Goal: Information Seeking & Learning: Check status

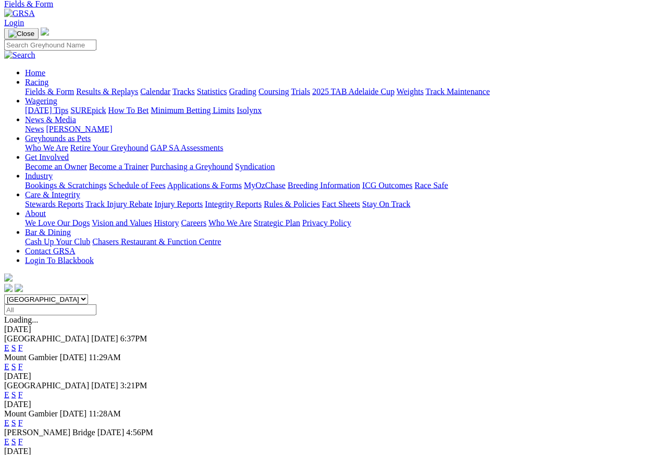
scroll to position [45, 0]
click at [23, 390] on link "F" at bounding box center [20, 394] width 5 height 9
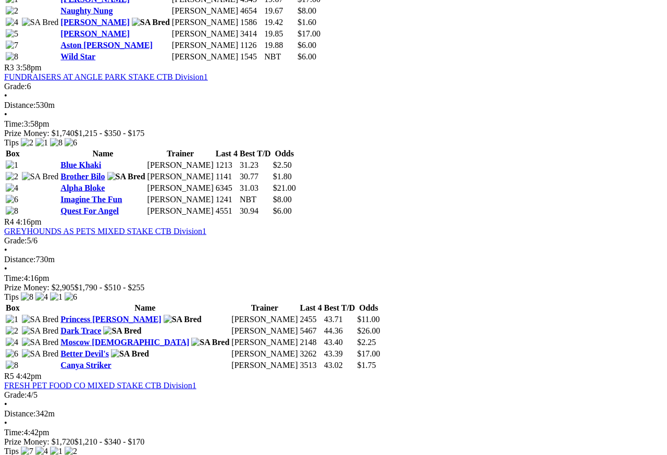
scroll to position [799, 0]
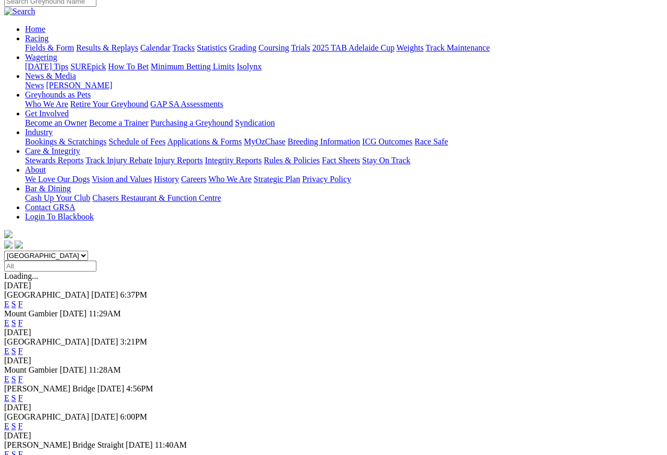
scroll to position [89, 0]
click at [23, 421] on link "F" at bounding box center [20, 425] width 5 height 9
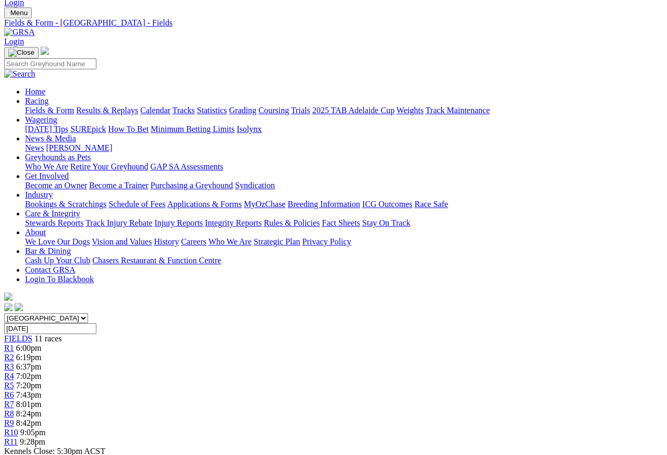
scroll to position [29, 0]
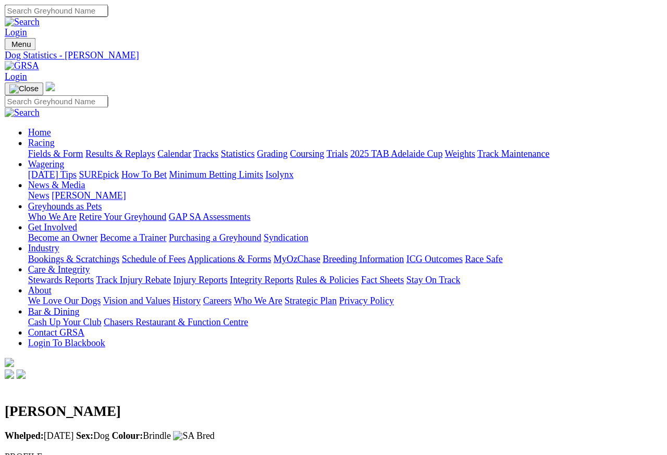
scroll to position [5, 0]
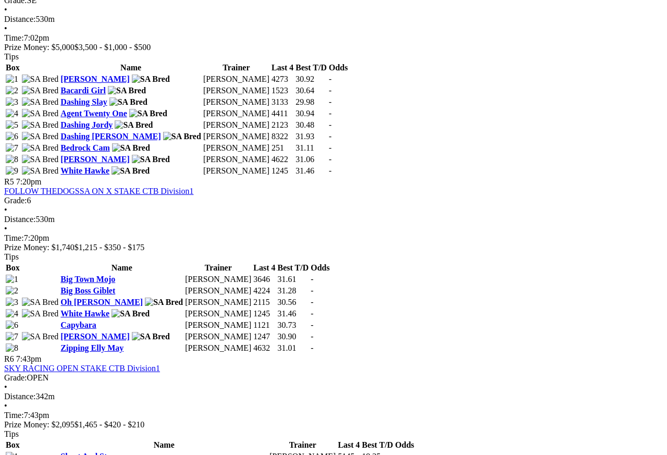
scroll to position [1084, 0]
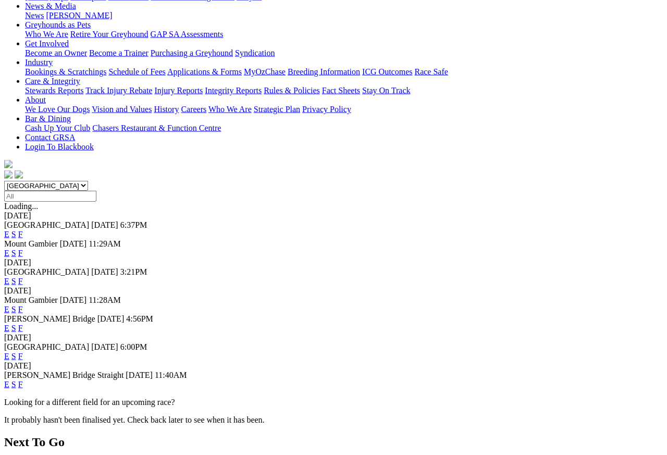
scroll to position [160, 0]
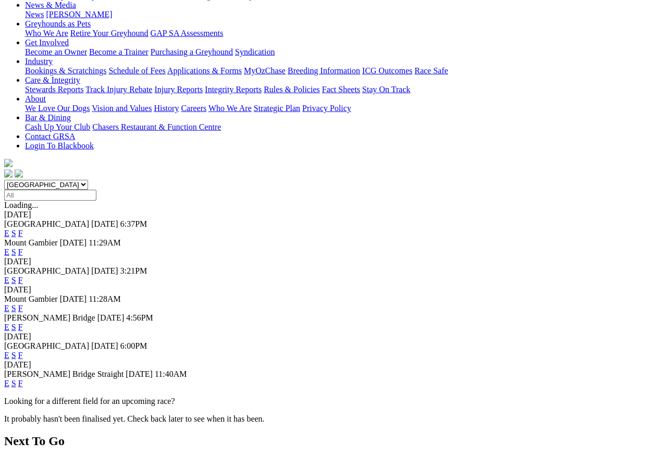
click at [23, 379] on link "F" at bounding box center [20, 383] width 5 height 9
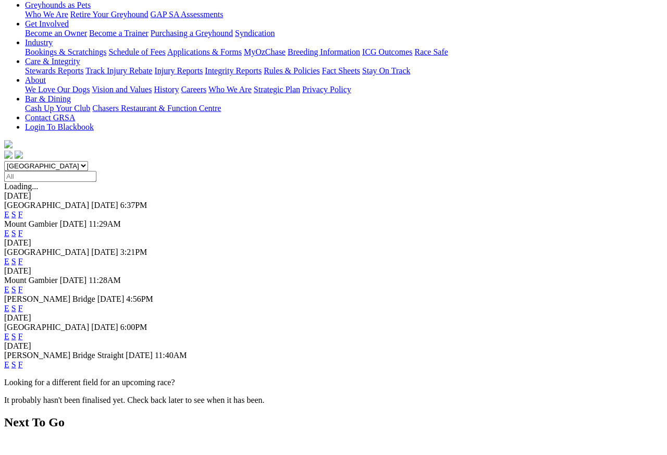
scroll to position [180, 0]
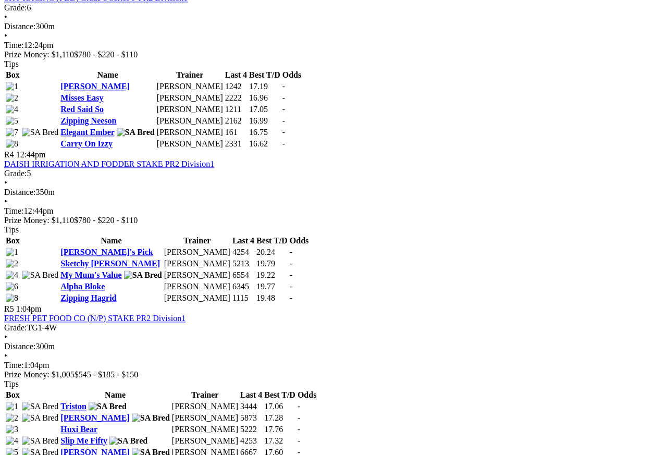
scroll to position [869, 0]
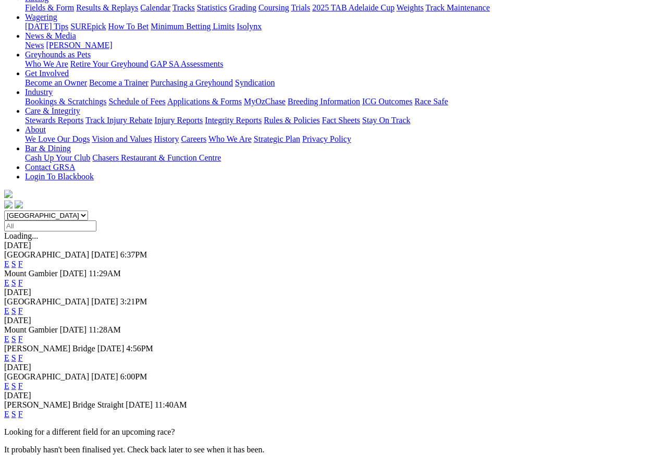
scroll to position [129, 0]
click at [23, 409] on link "F" at bounding box center [20, 413] width 5 height 9
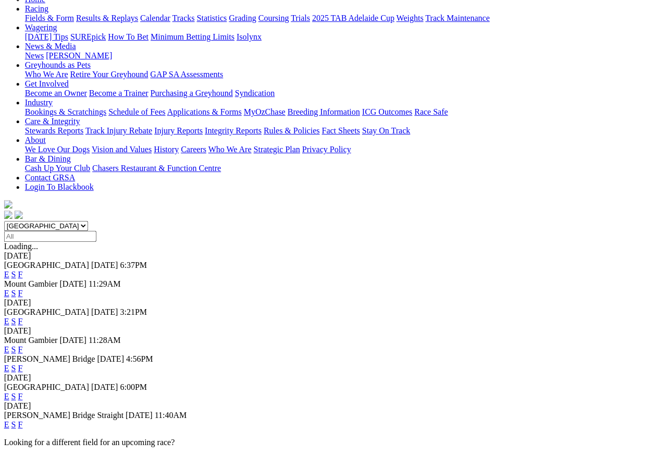
scroll to position [119, 2]
click at [23, 392] on link "F" at bounding box center [20, 396] width 5 height 9
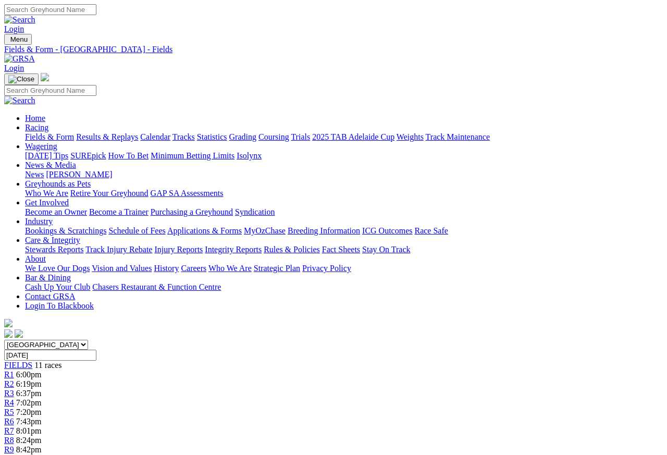
scroll to position [5, 0]
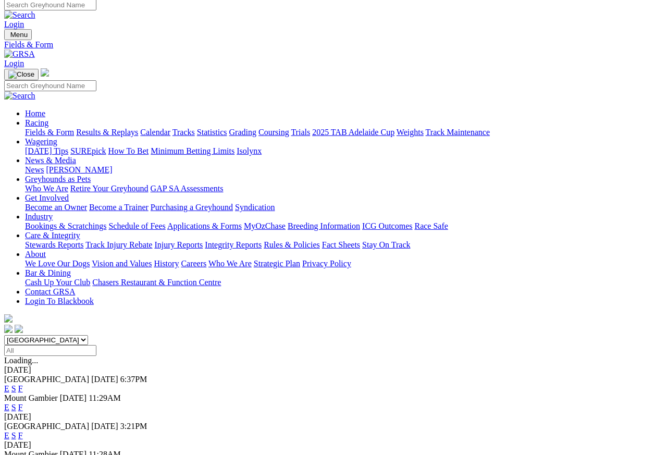
scroll to position [5, 0]
click at [127, 128] on link "Results & Replays" at bounding box center [107, 132] width 62 height 9
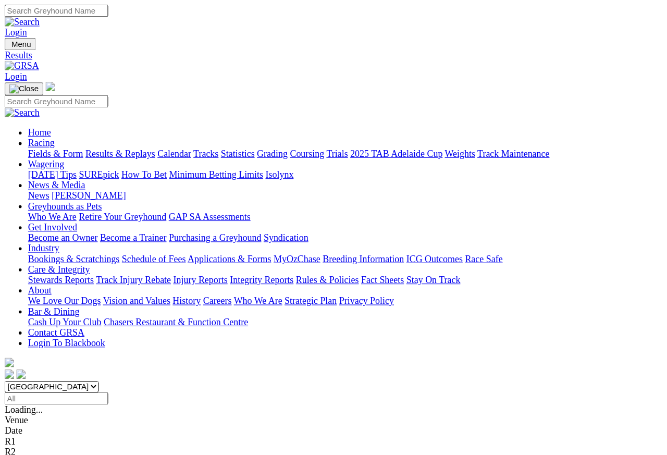
scroll to position [5, 0]
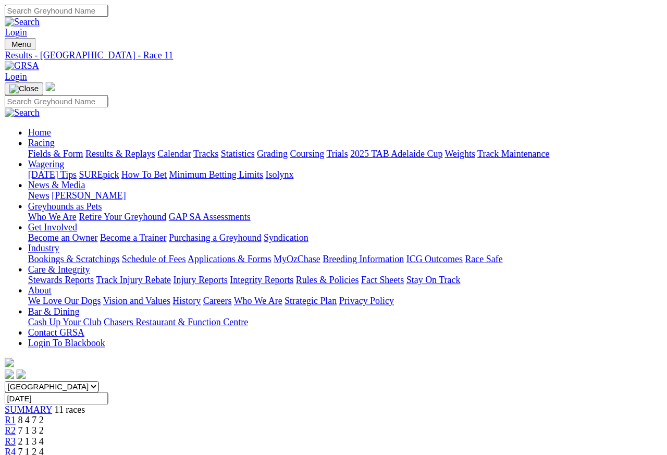
scroll to position [5, 0]
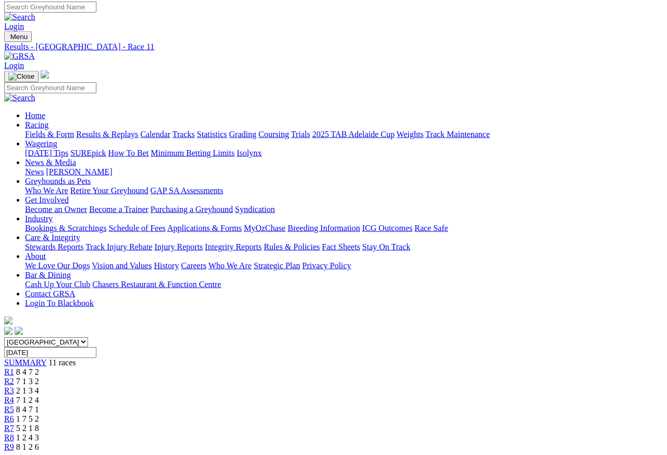
scroll to position [0, 0]
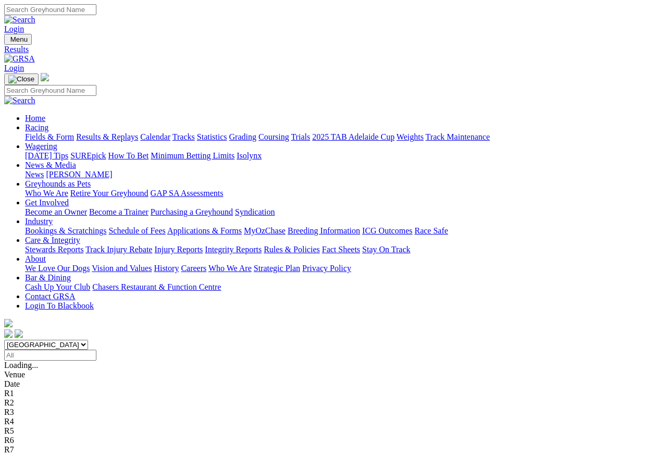
scroll to position [5, 0]
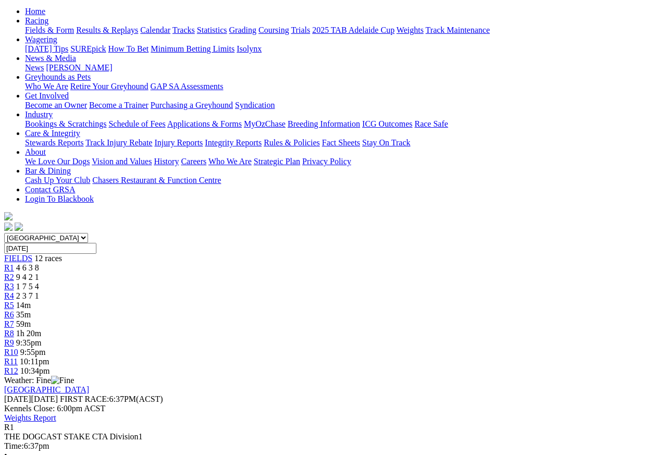
scroll to position [106, 0]
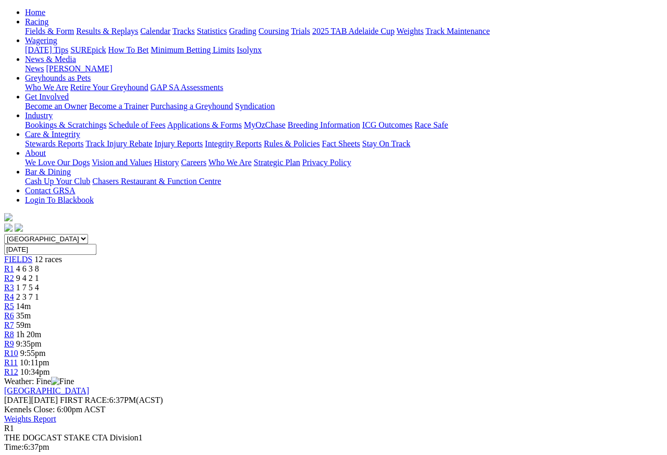
click at [14, 273] on link "R2" at bounding box center [9, 277] width 10 height 9
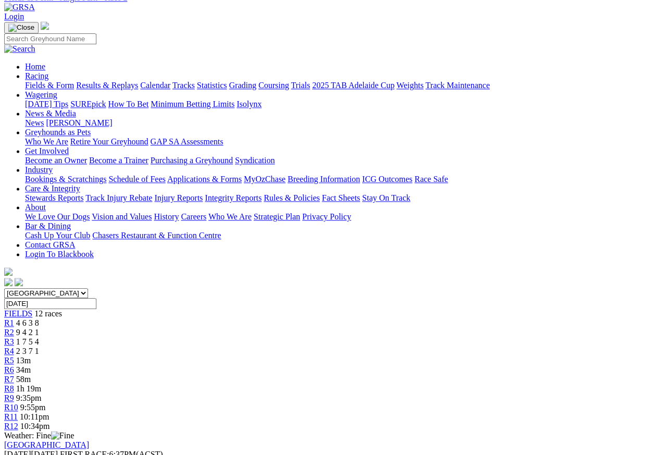
scroll to position [51, 0]
click at [39, 337] on span "1 7 5 4" at bounding box center [27, 341] width 23 height 9
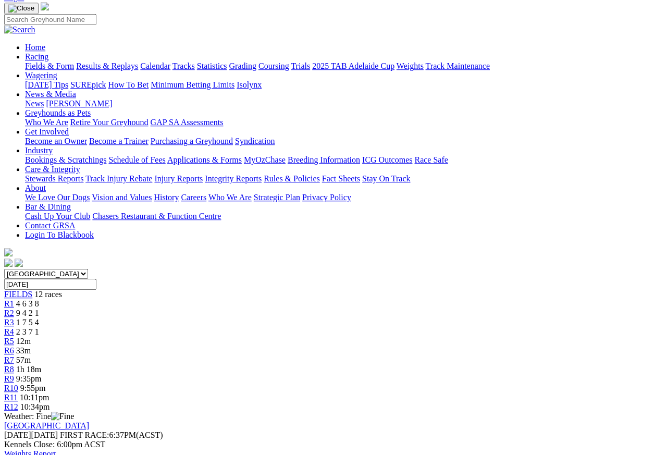
scroll to position [70, 0]
click at [14, 328] on link "R4" at bounding box center [9, 332] width 10 height 9
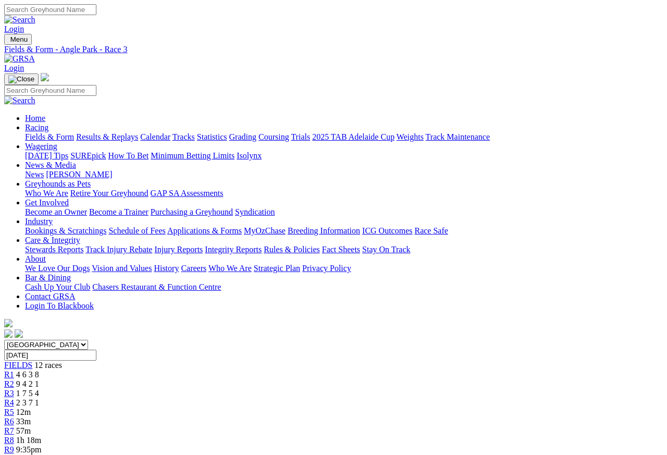
scroll to position [5, 0]
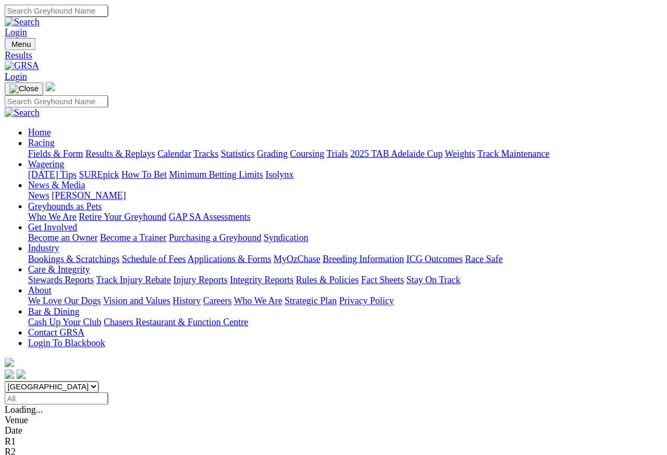
scroll to position [5, 0]
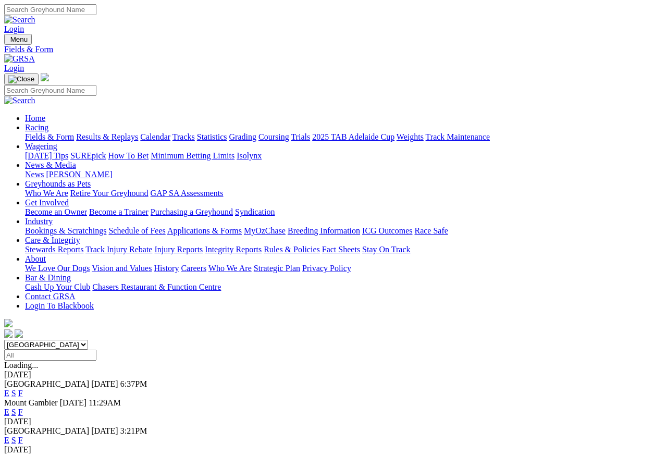
scroll to position [5, 0]
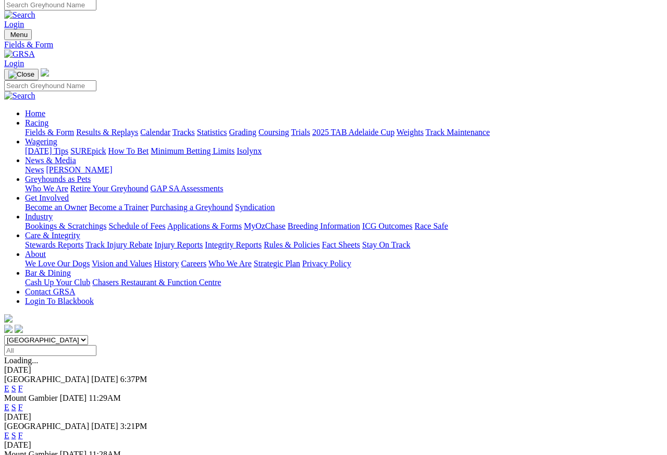
click at [80, 231] on link "Care & Integrity" at bounding box center [52, 235] width 55 height 9
click at [261, 240] on link "Integrity Reports" at bounding box center [233, 244] width 57 height 9
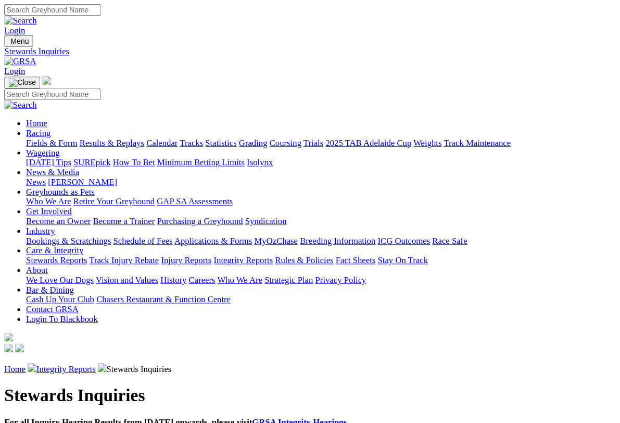
scroll to position [2, 0]
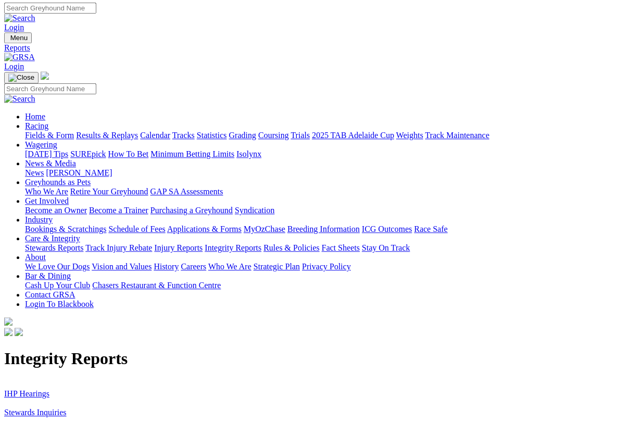
scroll to position [2, 0]
click at [29, 389] on link "IHP Hearings" at bounding box center [26, 393] width 45 height 9
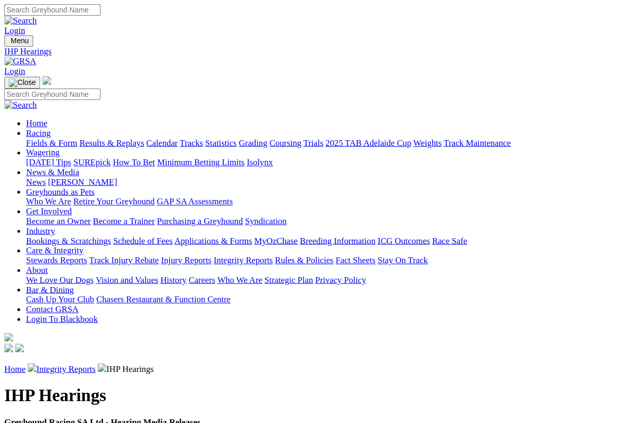
scroll to position [2, 0]
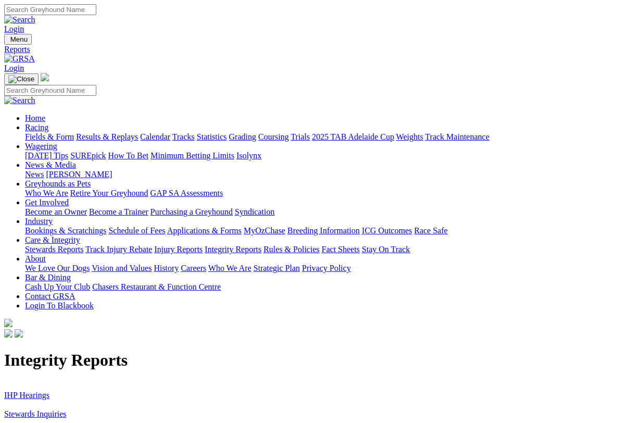
scroll to position [2, 0]
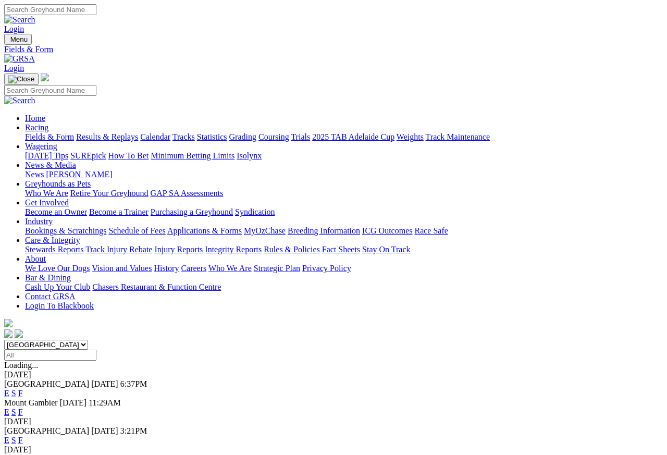
scroll to position [5, 0]
